Goal: Information Seeking & Learning: Learn about a topic

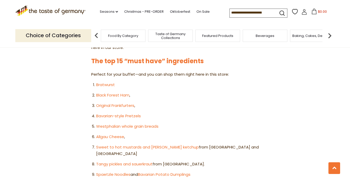
scroll to position [286, 0]
click at [116, 92] on link "Black Forest Ham" at bounding box center [112, 94] width 33 height 5
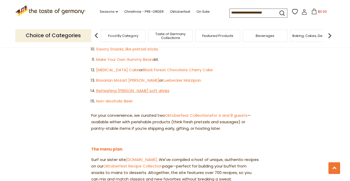
scroll to position [469, 0]
